Goal: Transaction & Acquisition: Purchase product/service

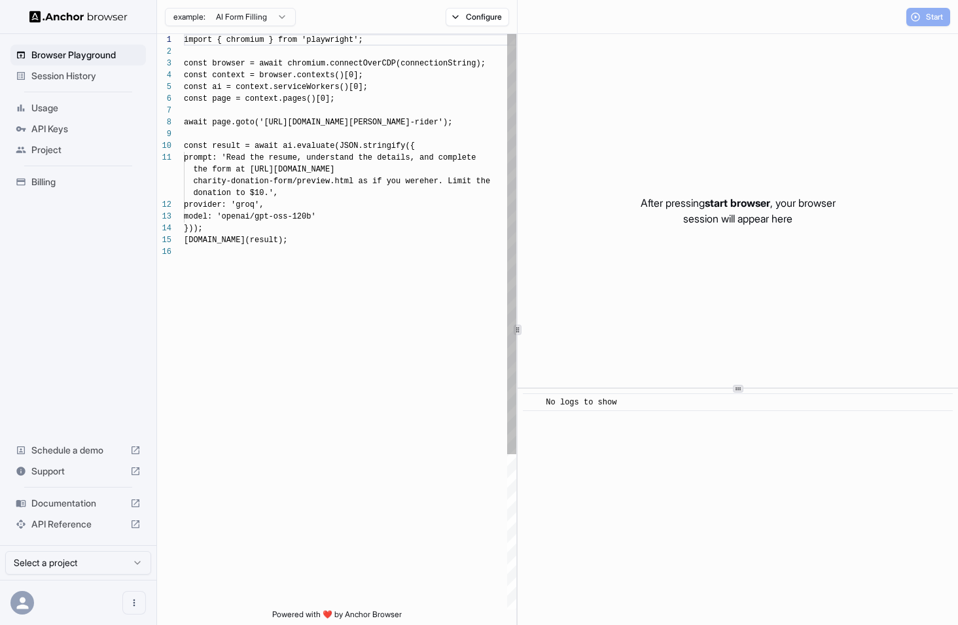
scroll to position [118, 0]
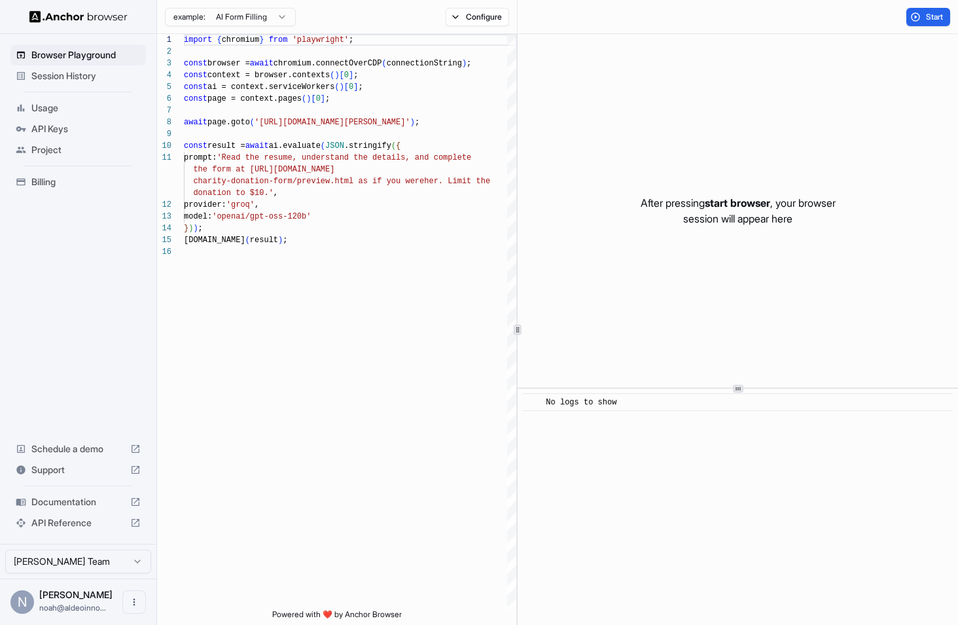
click at [97, 132] on span "API Keys" at bounding box center [85, 128] width 109 height 13
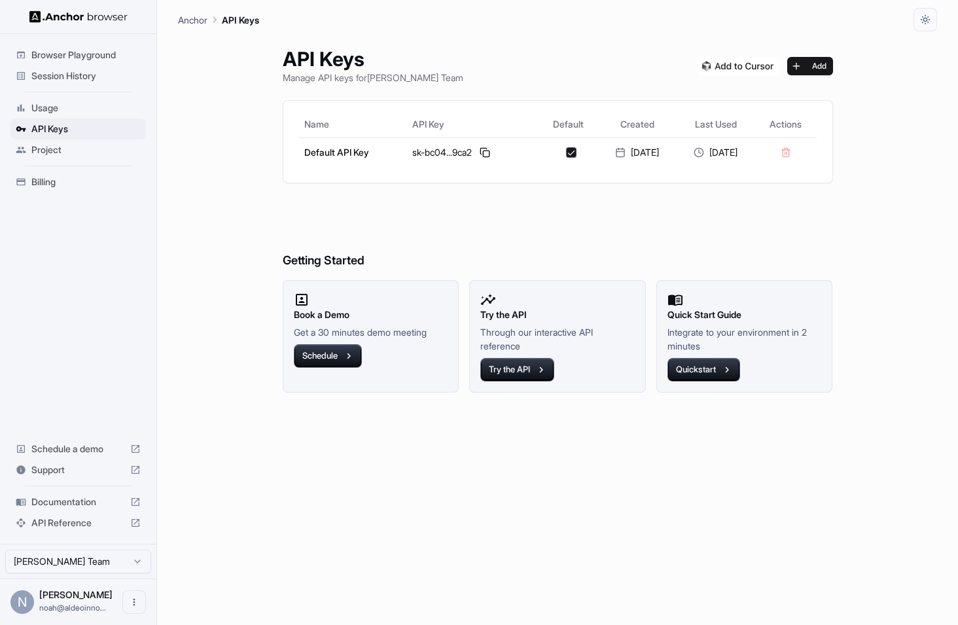
click at [59, 188] on div "Billing" at bounding box center [77, 181] width 135 height 21
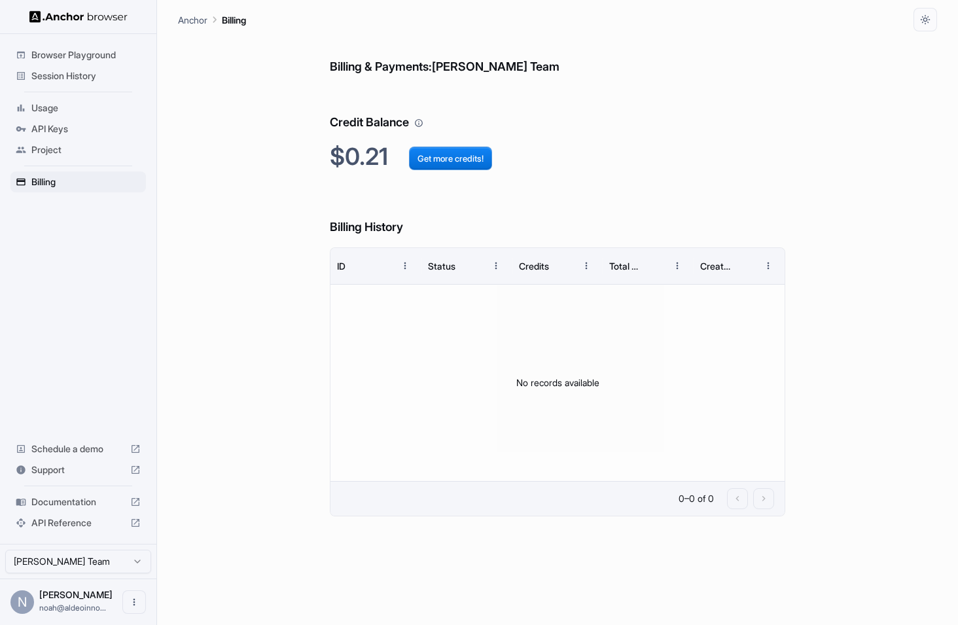
click at [65, 103] on span "Usage" at bounding box center [85, 107] width 109 height 13
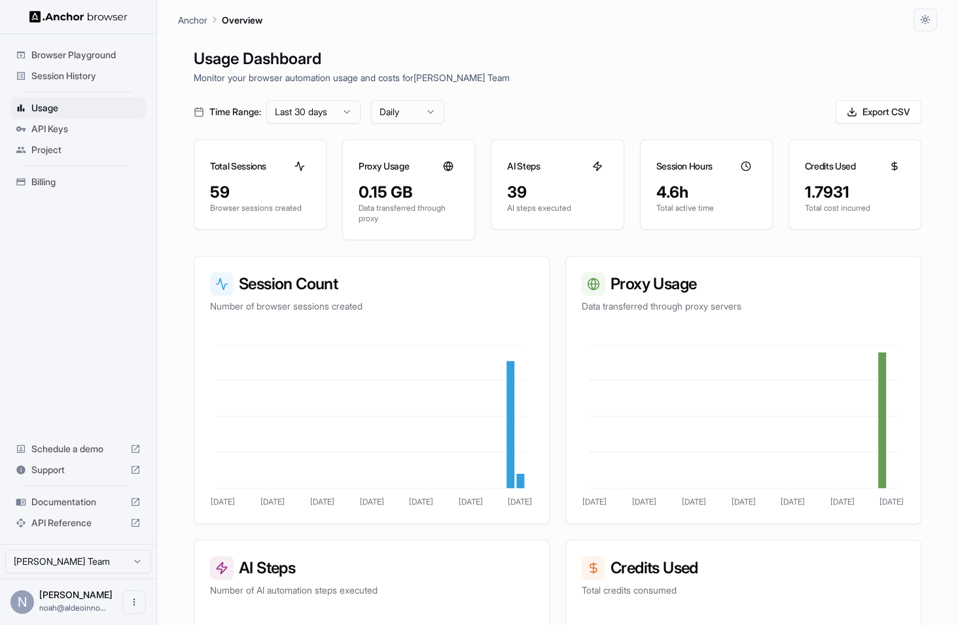
click at [829, 191] on div "1.7931" at bounding box center [855, 192] width 100 height 21
click at [66, 177] on span "Billing" at bounding box center [85, 181] width 109 height 13
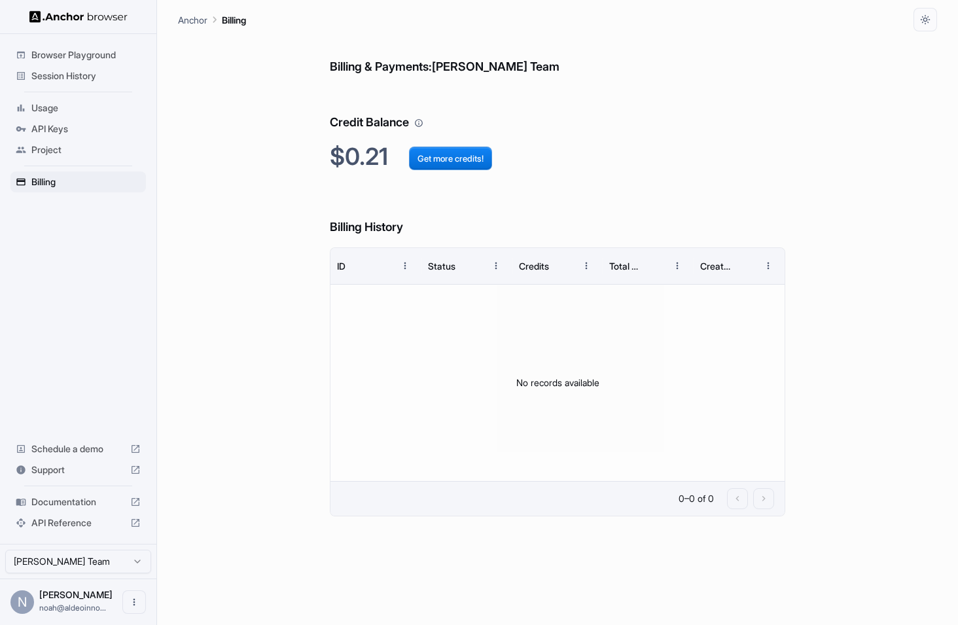
click at [415, 123] on h6 "Credit Balance" at bounding box center [558, 109] width 456 height 45
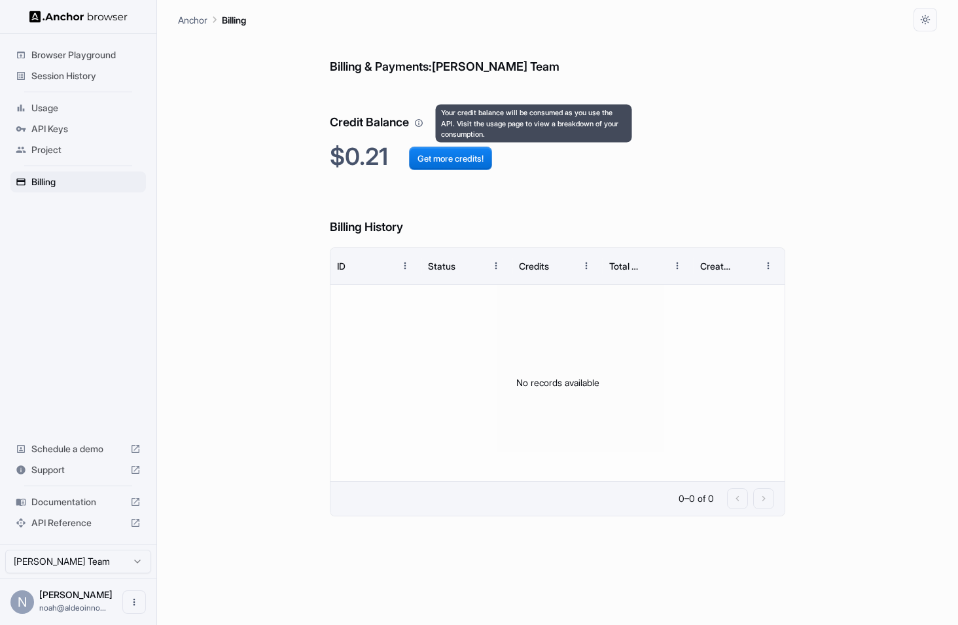
click at [422, 122] on icon "Your credit balance will be consumed as you use the API. Visit the usage page t…" at bounding box center [418, 122] width 9 height 9
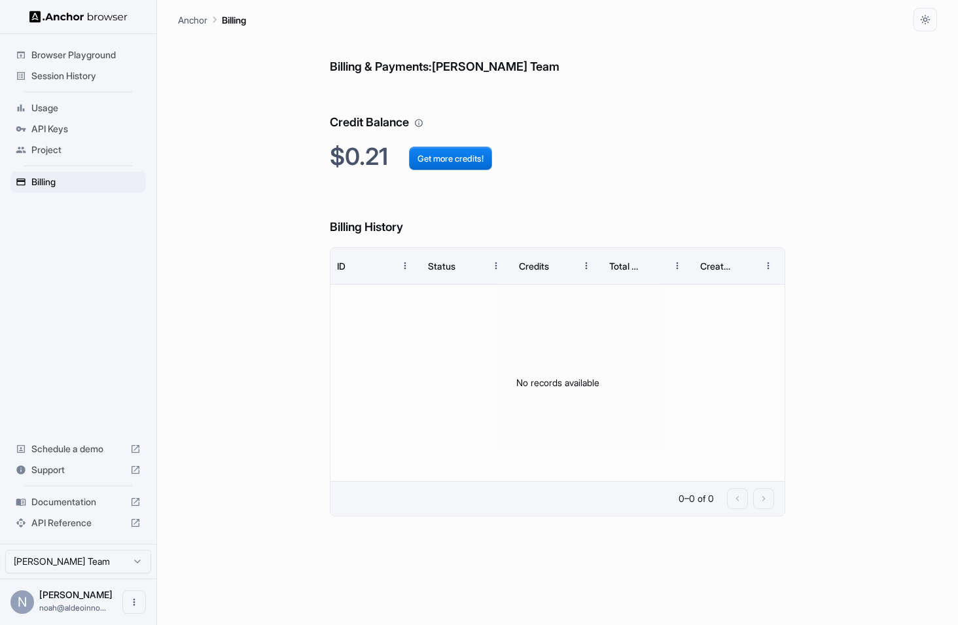
click at [281, 215] on div "Billing & Payments: Noah Youngs Team Credit Balance $0.21 Get more credits! Bil…" at bounding box center [557, 328] width 759 height 594
click at [60, 151] on span "Project" at bounding box center [85, 149] width 109 height 13
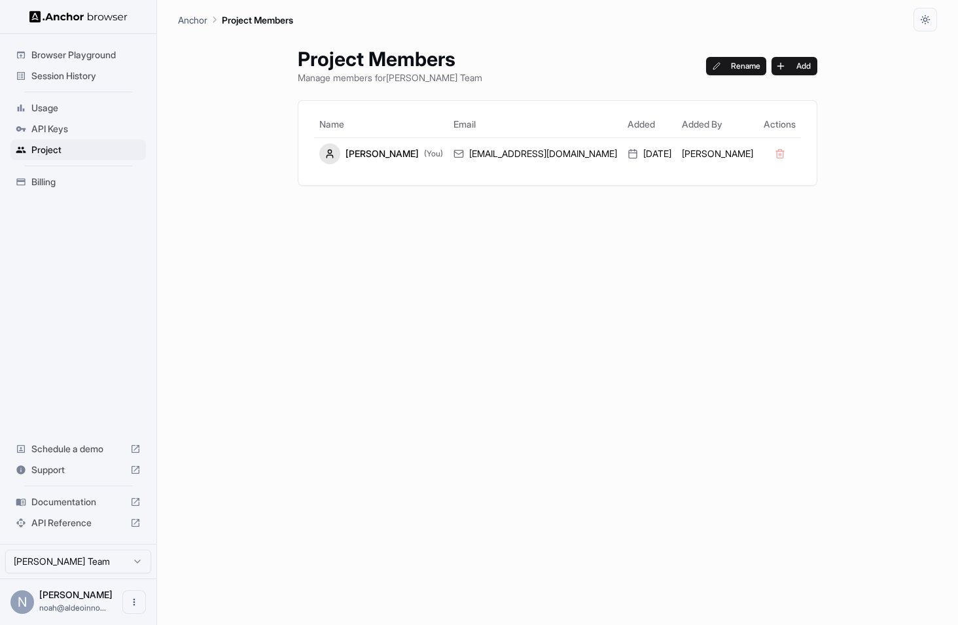
click at [56, 125] on span "API Keys" at bounding box center [85, 128] width 109 height 13
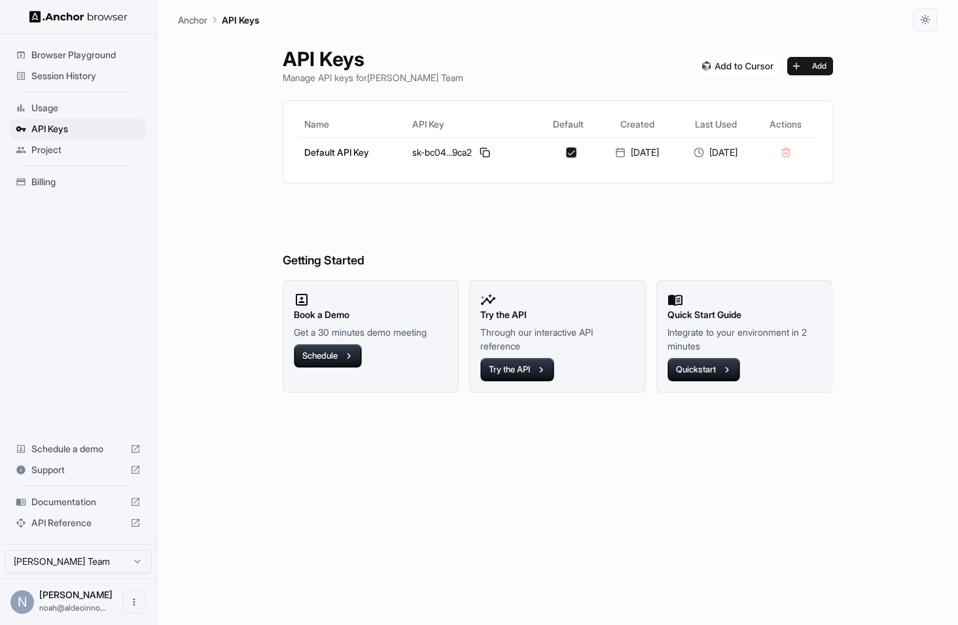
click at [59, 105] on span "Usage" at bounding box center [85, 107] width 109 height 13
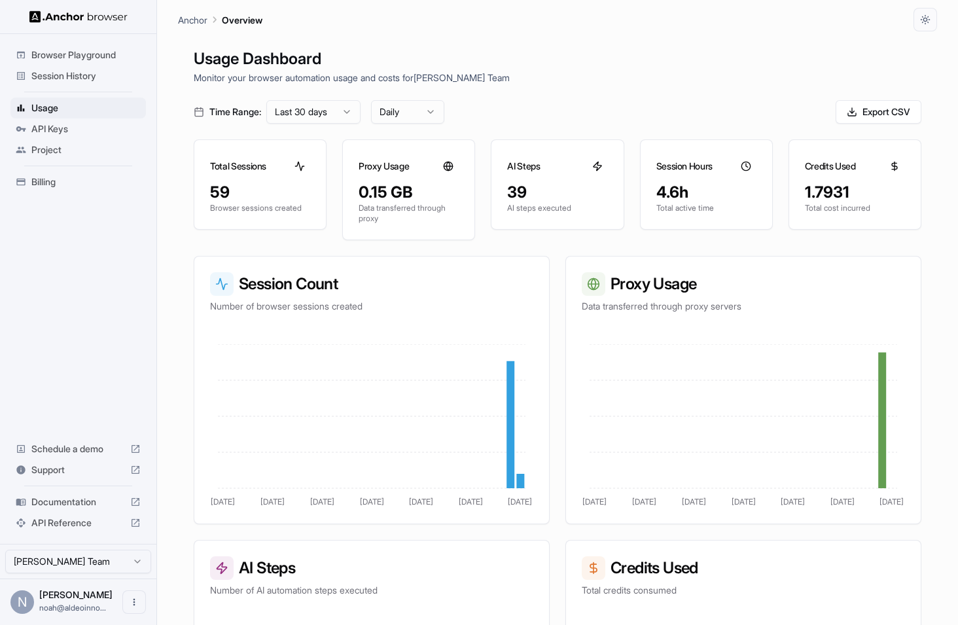
click at [58, 184] on span "Billing" at bounding box center [85, 181] width 109 height 13
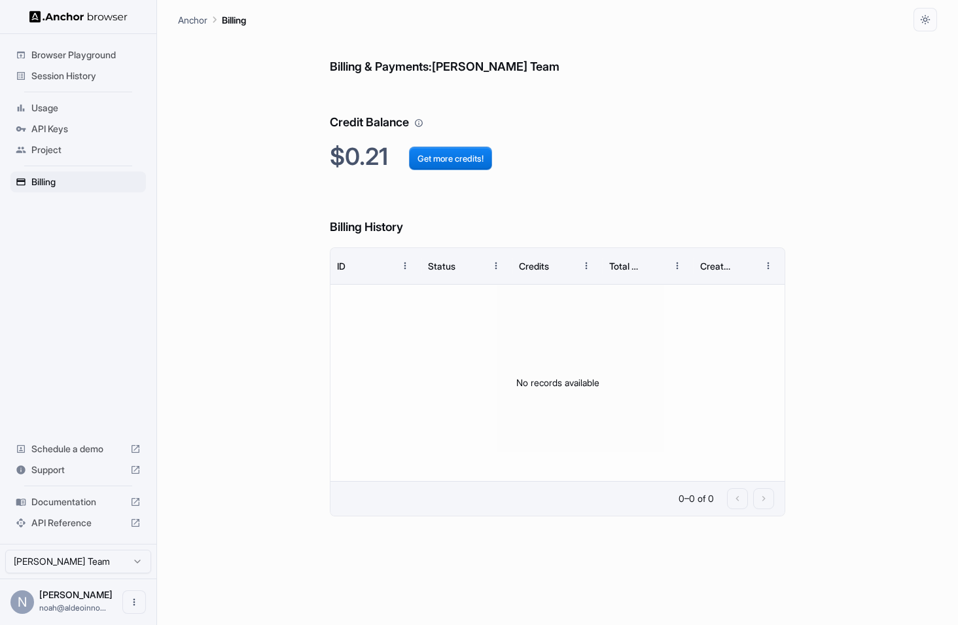
click at [91, 110] on span "Usage" at bounding box center [85, 107] width 109 height 13
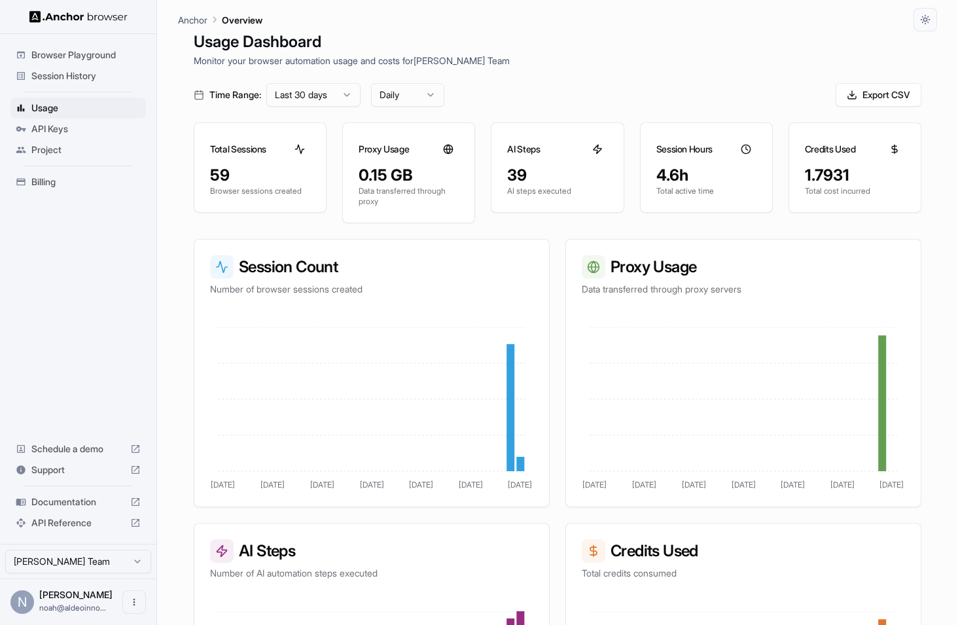
scroll to position [20, 0]
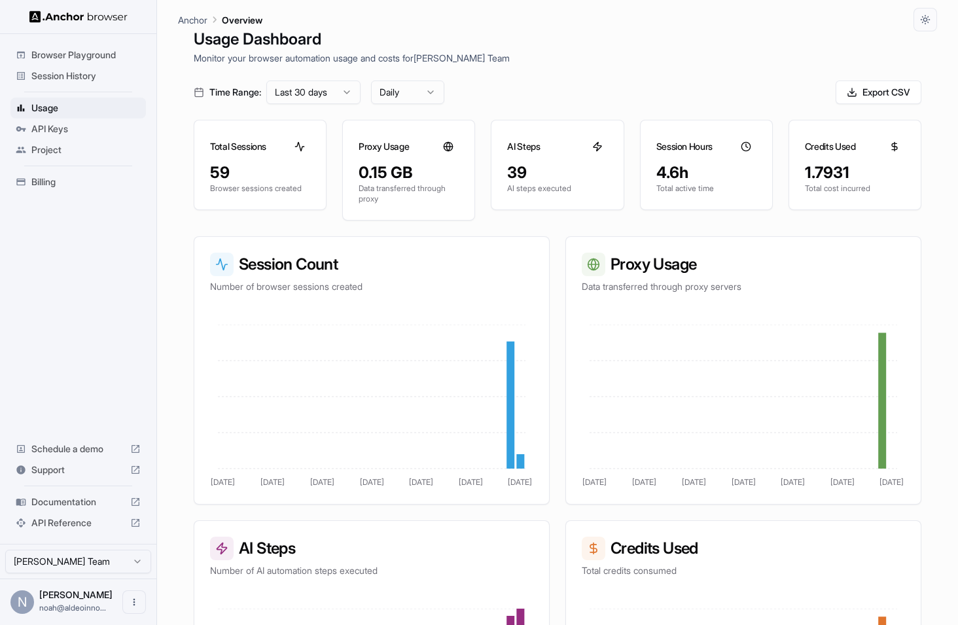
click at [68, 173] on div "Billing" at bounding box center [77, 181] width 135 height 21
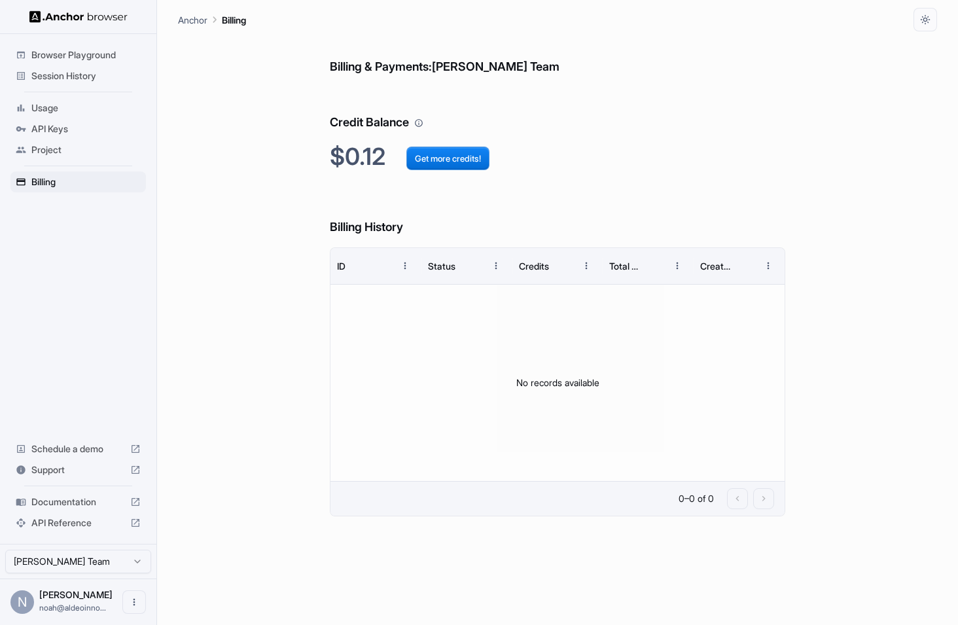
click at [56, 109] on span "Usage" at bounding box center [85, 107] width 109 height 13
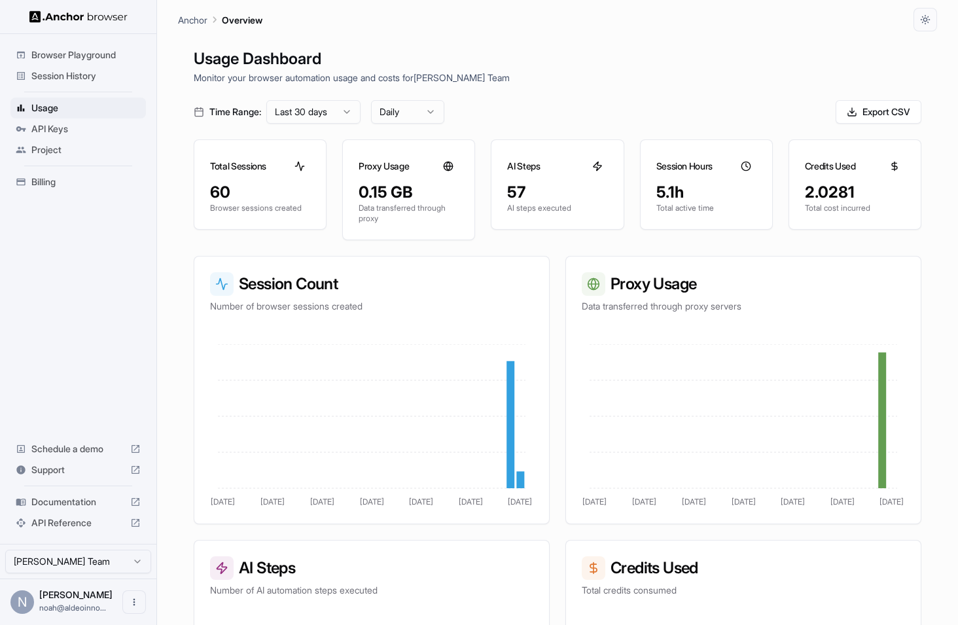
click at [76, 183] on span "Billing" at bounding box center [85, 181] width 109 height 13
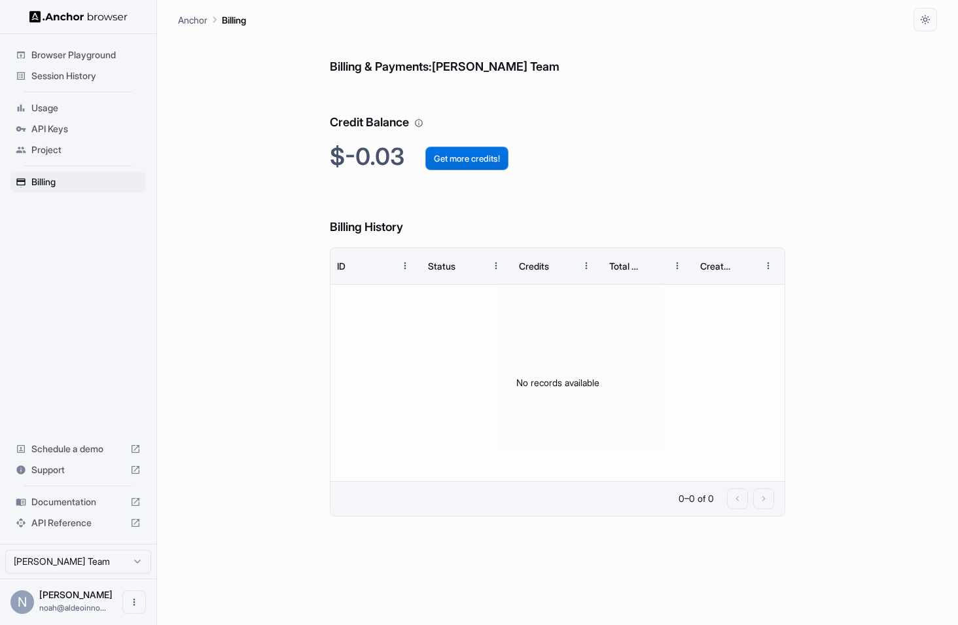
click at [467, 165] on button "Get more credits!" at bounding box center [466, 159] width 83 height 24
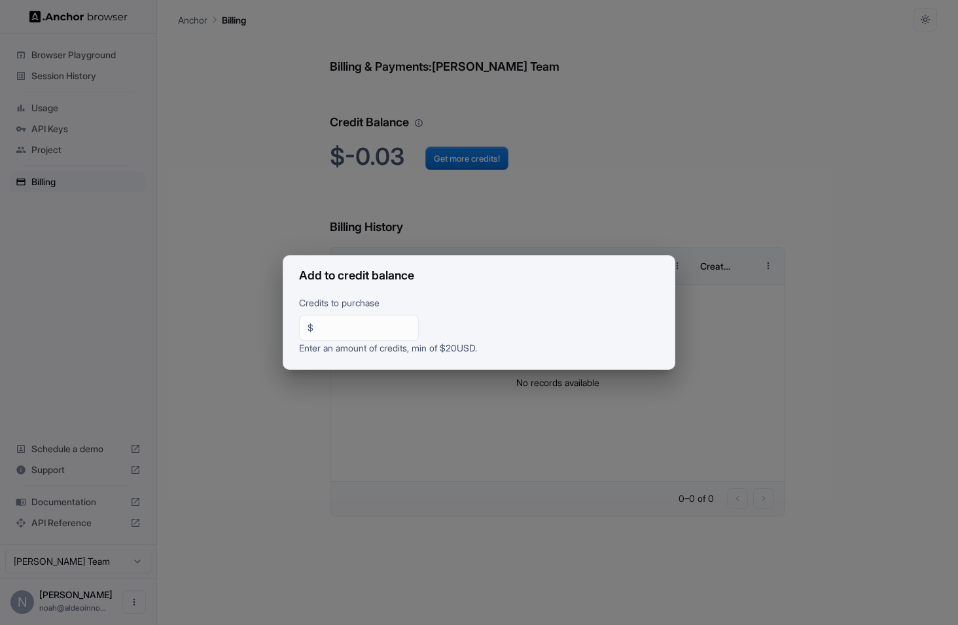
click at [375, 330] on input "**" at bounding box center [365, 327] width 92 height 13
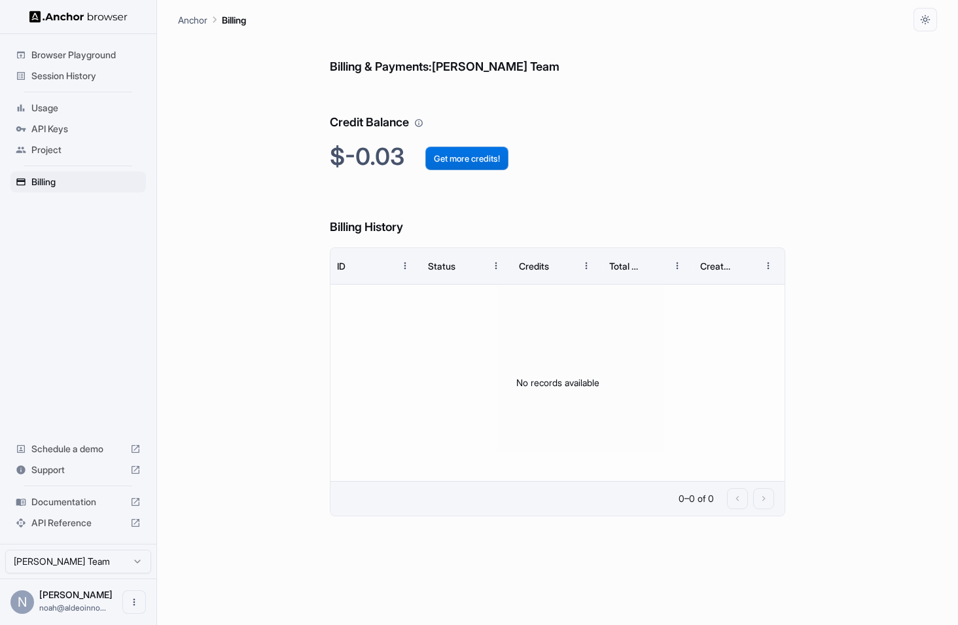
click at [478, 166] on button "Get more credits!" at bounding box center [466, 159] width 83 height 24
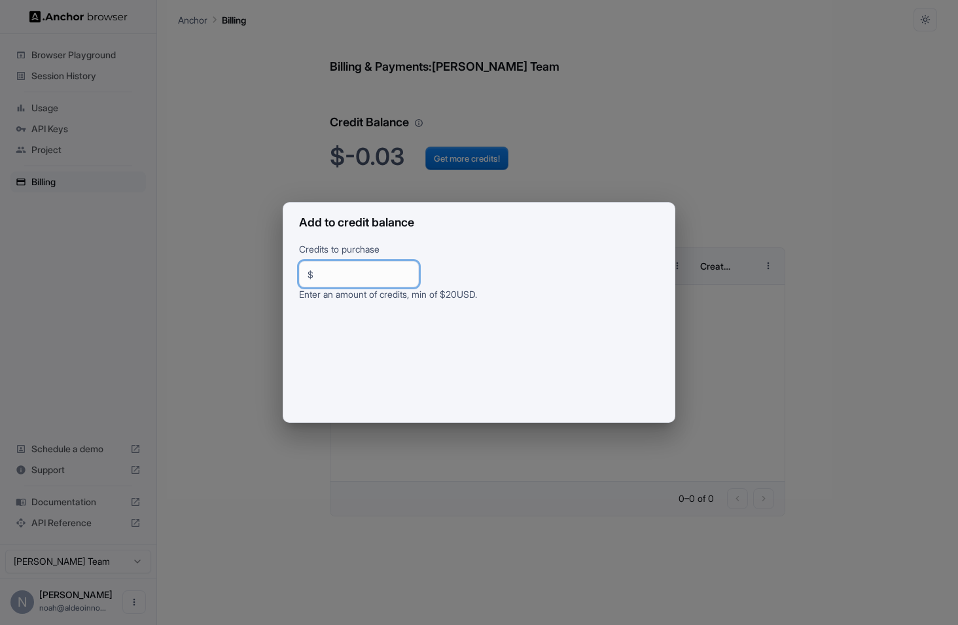
click at [346, 268] on input "**" at bounding box center [365, 274] width 92 height 13
click at [325, 277] on input "***" at bounding box center [365, 274] width 92 height 13
type input "**"
